Goal: Task Accomplishment & Management: Manage account settings

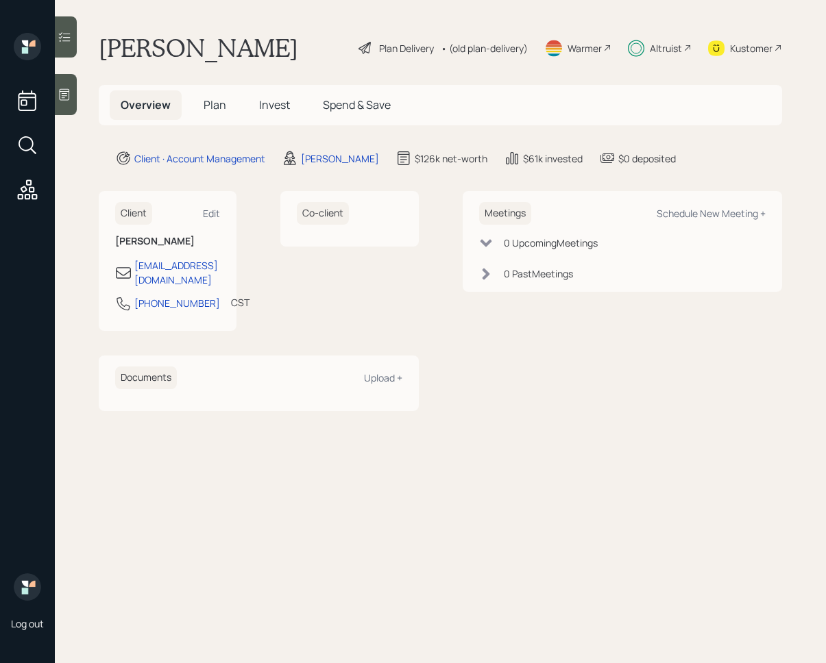
click at [66, 32] on icon at bounding box center [65, 37] width 14 height 14
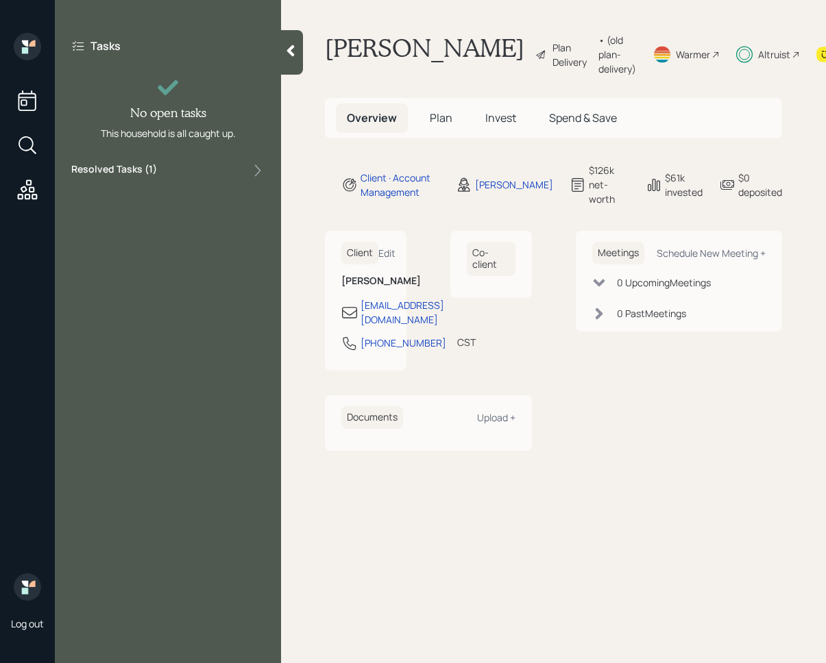
click at [230, 170] on div "Resolved Tasks ( 1 )" at bounding box center [167, 170] width 193 height 16
